Goal: Obtain resource: Obtain resource

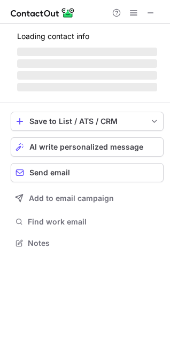
scroll to position [242, 170]
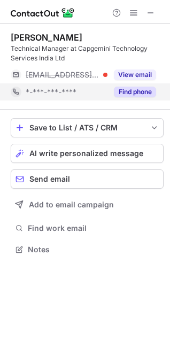
click at [132, 91] on button "Find phone" at bounding box center [135, 92] width 42 height 11
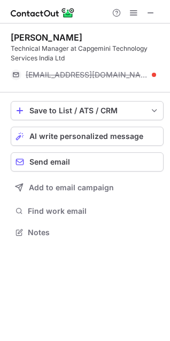
scroll to position [225, 170]
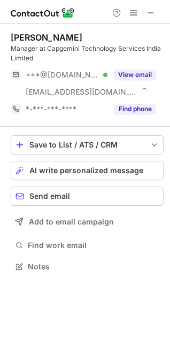
scroll to position [259, 170]
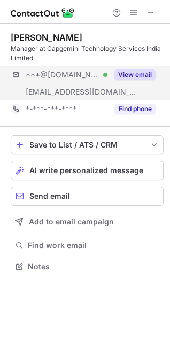
click at [135, 100] on div "***@gmail.com Verified ***@capgemini.com View email" at bounding box center [87, 83] width 153 height 34
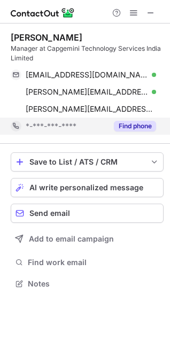
scroll to position [276, 170]
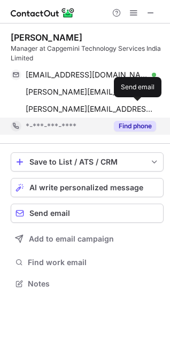
click at [136, 110] on span at bounding box center [137, 109] width 9 height 9
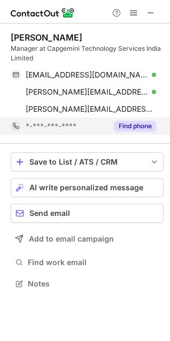
click at [134, 121] on button "Find phone" at bounding box center [135, 126] width 42 height 11
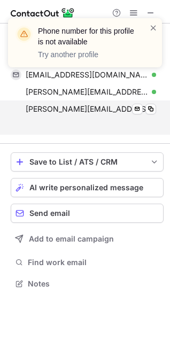
scroll to position [259, 170]
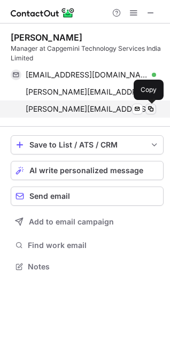
click at [150, 113] on span at bounding box center [151, 109] width 9 height 9
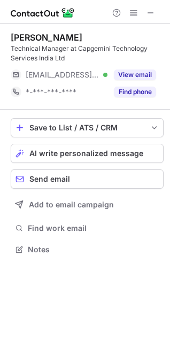
scroll to position [242, 170]
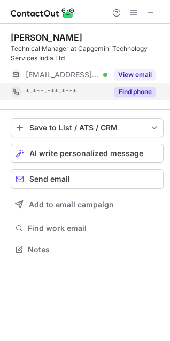
click at [135, 98] on div "Find phone" at bounding box center [131, 91] width 49 height 17
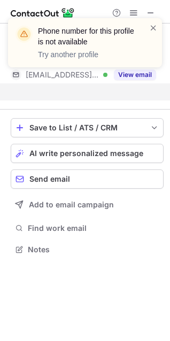
scroll to position [225, 170]
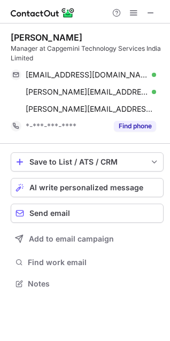
scroll to position [276, 170]
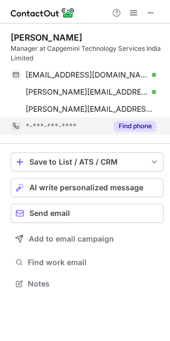
click at [132, 120] on div "Find phone" at bounding box center [131, 126] width 49 height 17
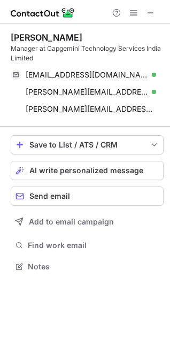
scroll to position [259, 170]
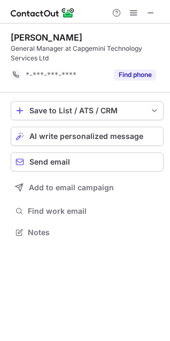
scroll to position [225, 170]
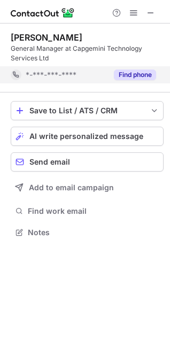
click at [132, 78] on button "Find phone" at bounding box center [135, 75] width 42 height 11
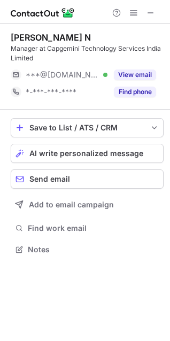
scroll to position [242, 170]
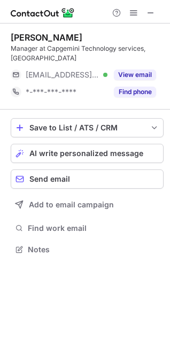
scroll to position [233, 170]
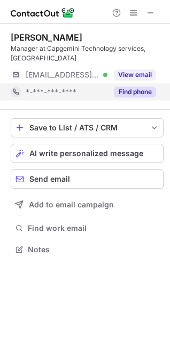
click at [142, 87] on button "Find phone" at bounding box center [135, 92] width 42 height 11
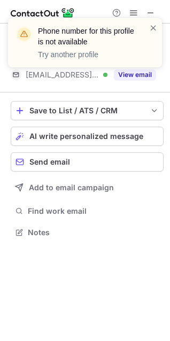
scroll to position [215, 170]
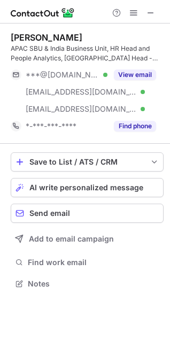
scroll to position [276, 170]
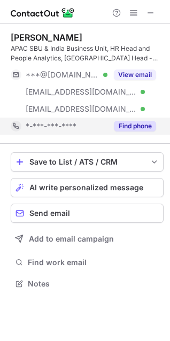
click at [135, 124] on button "Find phone" at bounding box center [135, 126] width 42 height 11
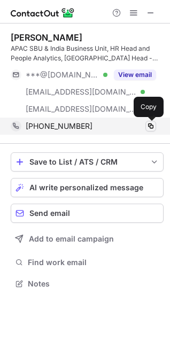
click at [150, 123] on span at bounding box center [151, 126] width 9 height 9
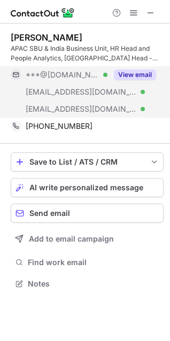
click at [145, 76] on button "View email" at bounding box center [135, 75] width 42 height 11
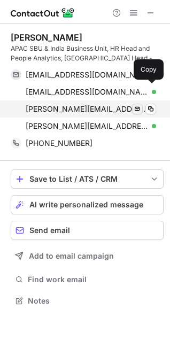
scroll to position [294, 170]
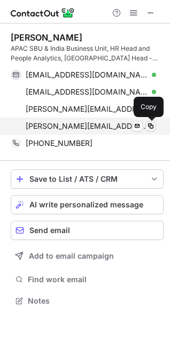
click at [152, 127] on span at bounding box center [151, 126] width 9 height 9
click at [151, 127] on span at bounding box center [151, 126] width 9 height 9
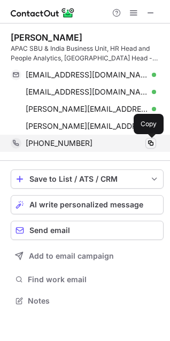
click at [149, 142] on span at bounding box center [151, 143] width 9 height 9
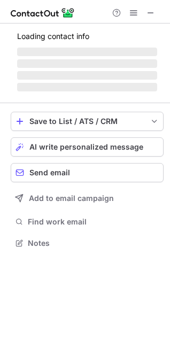
scroll to position [233, 170]
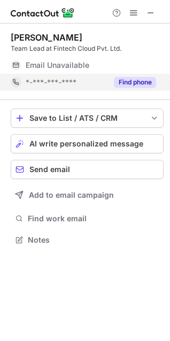
click at [126, 82] on button "Find phone" at bounding box center [135, 82] width 42 height 11
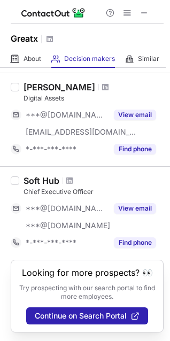
scroll to position [145, 0]
click at [143, 13] on span at bounding box center [144, 13] width 9 height 9
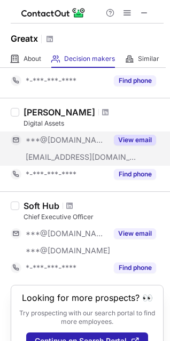
scroll to position [0, 0]
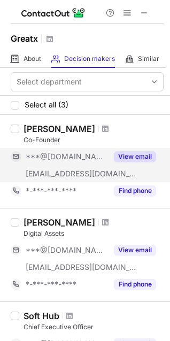
click at [140, 153] on button "View email" at bounding box center [135, 156] width 42 height 11
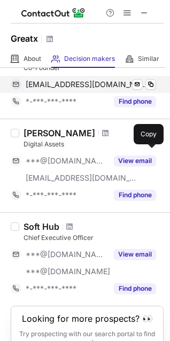
scroll to position [79, 0]
